Goal: Task Accomplishment & Management: Complete application form

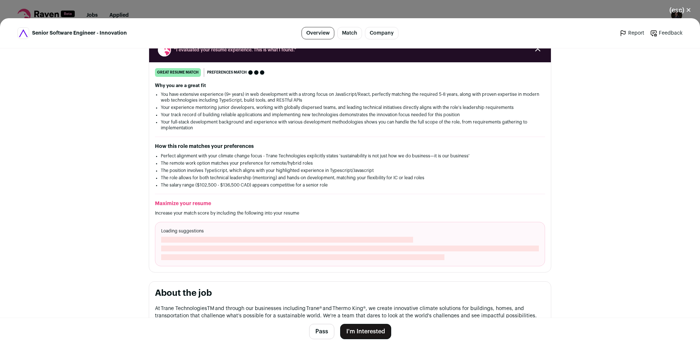
scroll to position [146, 0]
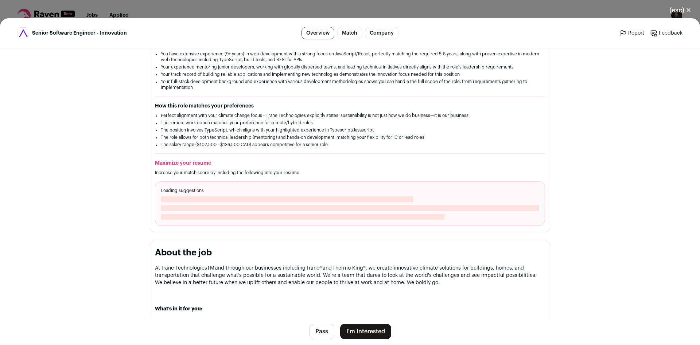
click at [366, 332] on button "I'm Interested" at bounding box center [365, 331] width 51 height 15
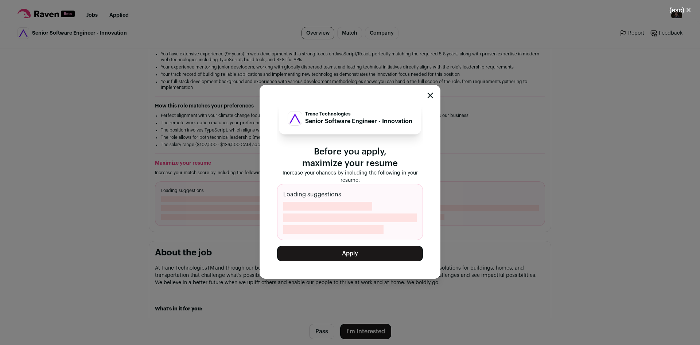
click at [370, 258] on button "Apply" at bounding box center [350, 253] width 146 height 15
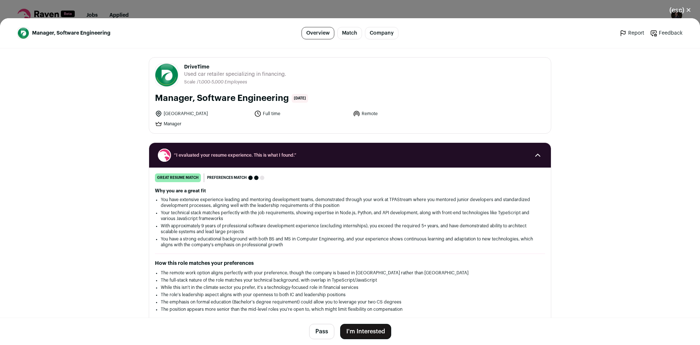
click at [362, 321] on footer "Pass I'm Interested" at bounding box center [350, 331] width 700 height 27
click at [365, 335] on button "I'm Interested" at bounding box center [365, 331] width 51 height 15
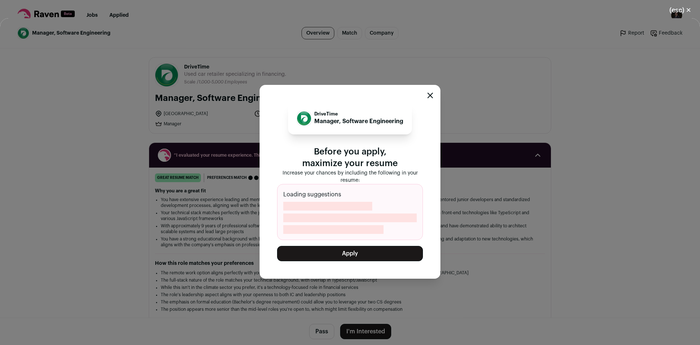
click at [388, 257] on button "Apply" at bounding box center [350, 253] width 146 height 15
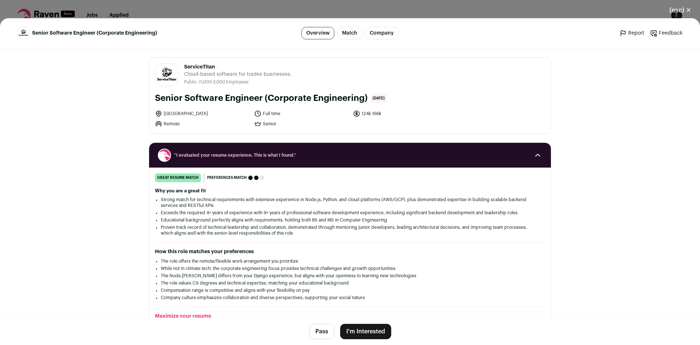
click at [374, 332] on button "I'm Interested" at bounding box center [365, 331] width 51 height 15
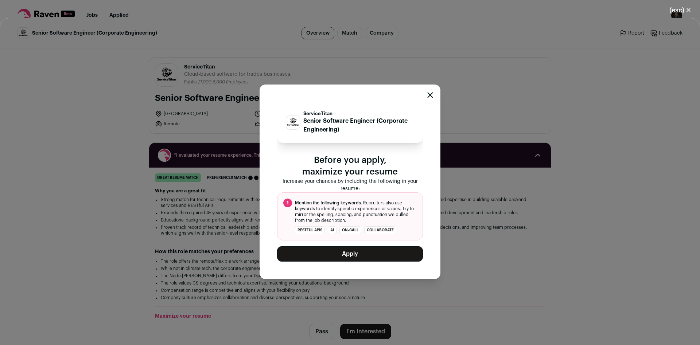
click at [382, 252] on button "Apply" at bounding box center [350, 254] width 146 height 15
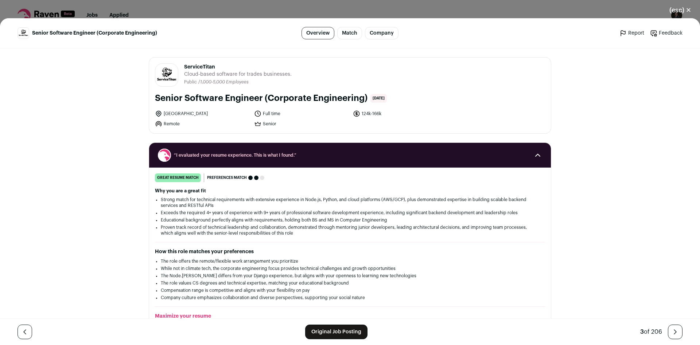
click at [234, 9] on div "(esc) ✕ Senior Software Engineer (Corporate Engineering) Overview Match Company…" at bounding box center [350, 172] width 700 height 345
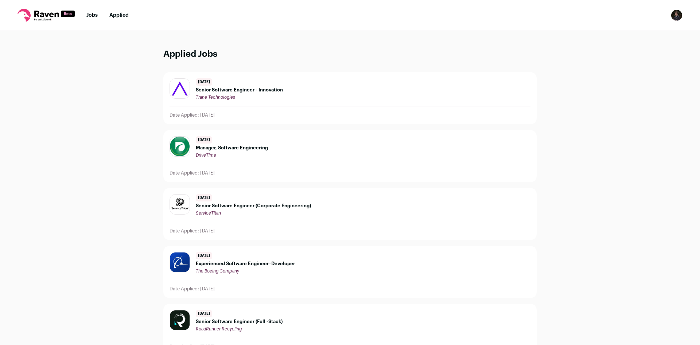
click at [89, 7] on nav "Jobs Applied Settings Notifications Preferences Resume FAQs Logout" at bounding box center [350, 15] width 700 height 31
click at [89, 15] on link "Jobs" at bounding box center [91, 15] width 11 height 5
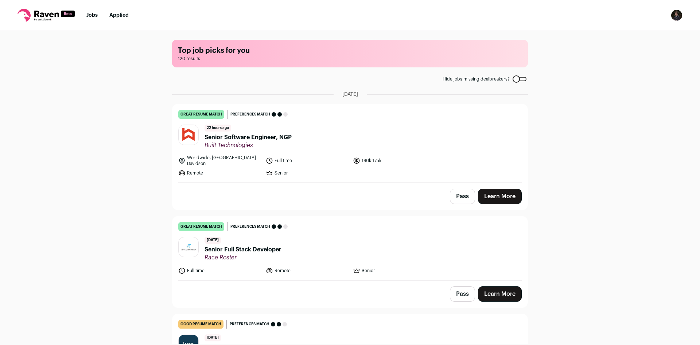
click at [501, 191] on link "Learn More" at bounding box center [500, 196] width 44 height 15
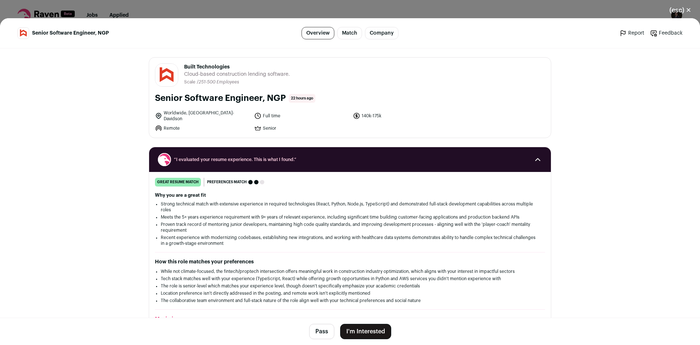
click at [191, 4] on div "(esc) ✕ Senior Software Engineer, NGP Overview Match Company Report Feedback Re…" at bounding box center [350, 172] width 700 height 345
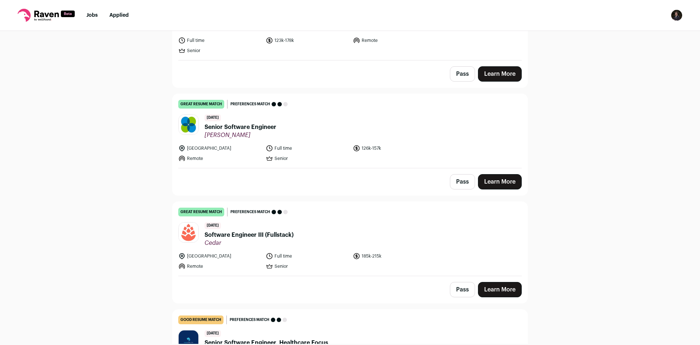
scroll to position [904, 0]
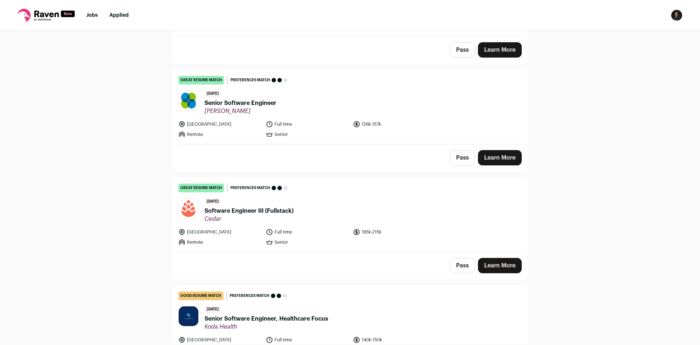
click at [380, 229] on ul "[GEOGRAPHIC_DATA] Full time 185k-215k Remote Senior" at bounding box center [307, 238] width 258 height 18
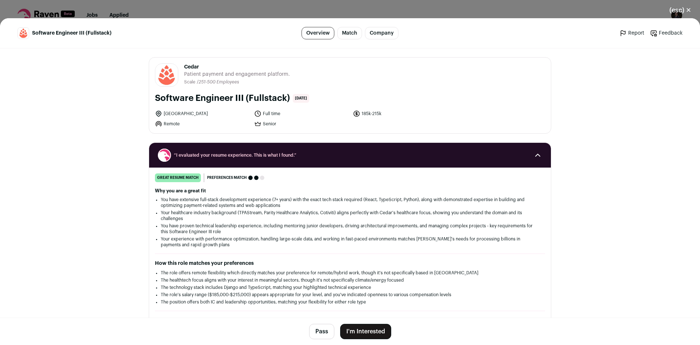
click at [365, 326] on button "I'm Interested" at bounding box center [365, 331] width 51 height 15
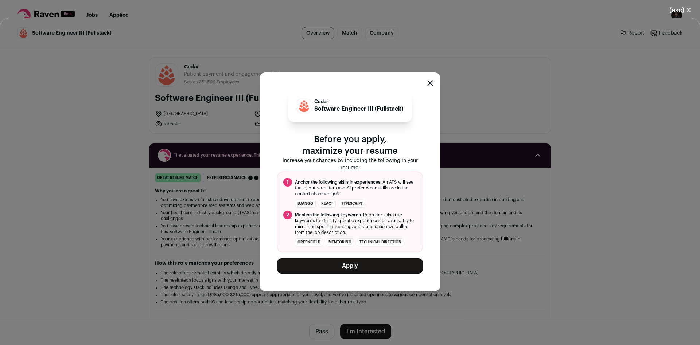
click at [377, 274] on div "Cedar Software Engineer III (Fullstack) Before you apply, maximize your resume …" at bounding box center [350, 182] width 181 height 219
click at [379, 271] on button "Apply" at bounding box center [350, 266] width 146 height 15
click at [252, 9] on nav "Jobs Applied Settings Notifications Preferences Resume FAQs Logout" at bounding box center [350, 15] width 700 height 31
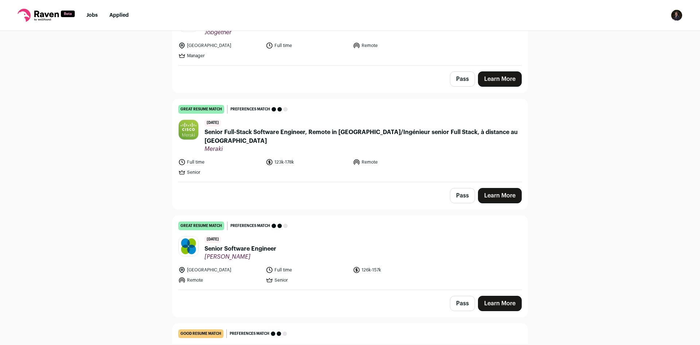
scroll to position [757, 0]
click at [263, 253] on link "great resume match You meet the must-have requirements, the nice-to-have requir…" at bounding box center [349, 253] width 355 height 74
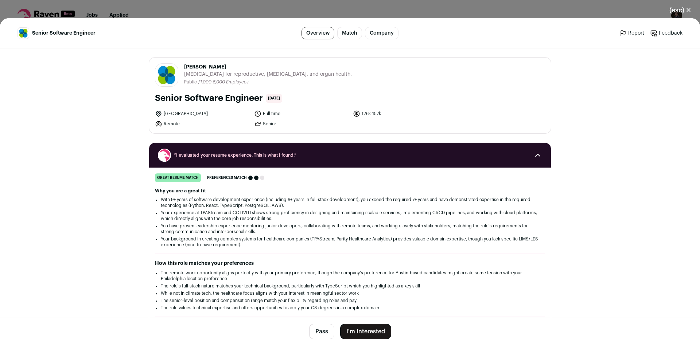
click at [335, 11] on div "(esc) ✕ Senior Software Engineer Overview Match Company Report Feedback Report …" at bounding box center [350, 172] width 700 height 345
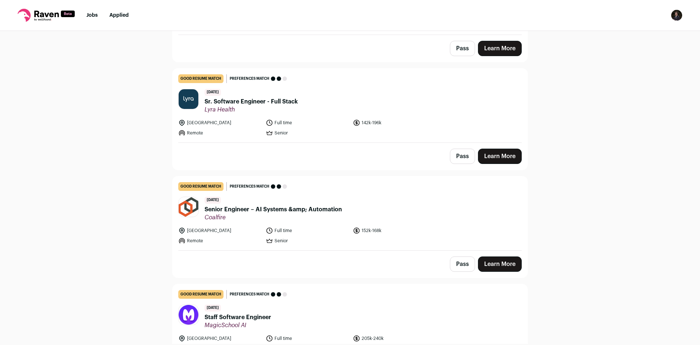
scroll to position [116, 0]
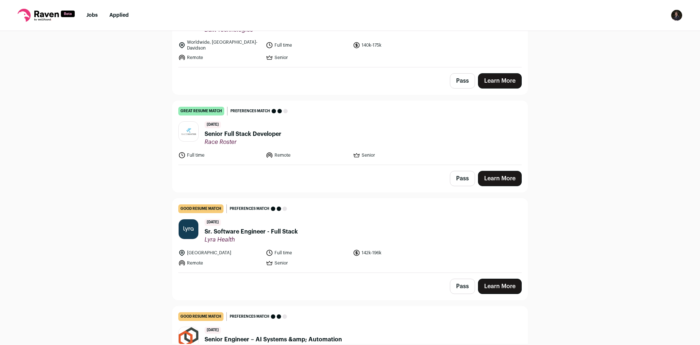
click at [339, 249] on li "Full time" at bounding box center [307, 252] width 83 height 7
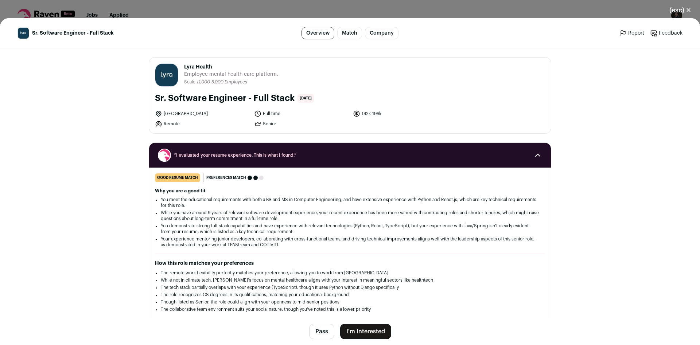
click at [366, 330] on button "I'm Interested" at bounding box center [365, 331] width 51 height 15
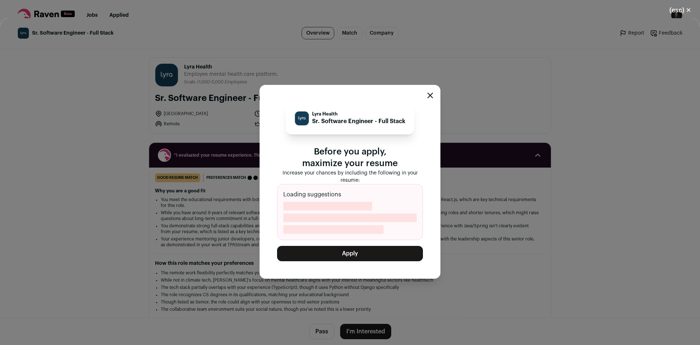
click at [374, 254] on button "Apply" at bounding box center [350, 253] width 146 height 15
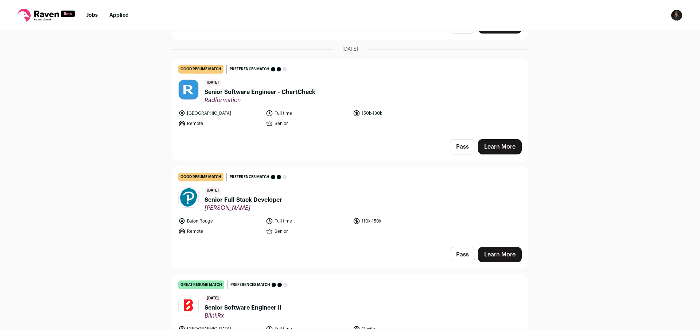
scroll to position [1619, 0]
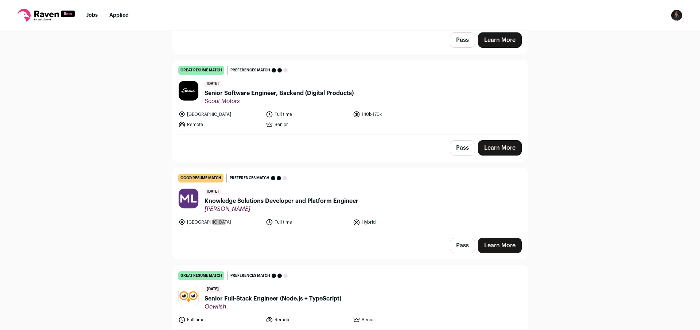
click at [402, 172] on link "good resume match You meet the must-have requirements but are missing some nice…" at bounding box center [349, 200] width 355 height 64
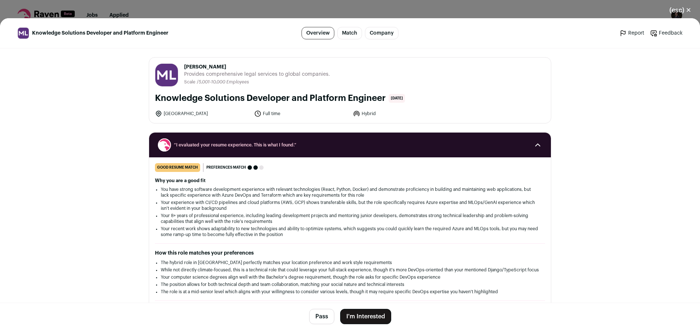
click at [373, 314] on button "I'm Interested" at bounding box center [365, 316] width 51 height 15
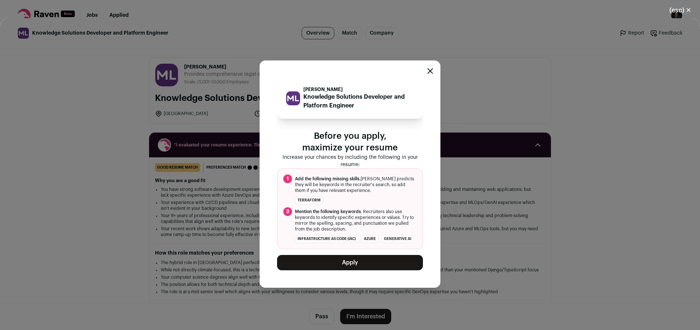
click at [381, 263] on button "Apply" at bounding box center [350, 262] width 146 height 15
